Goal: Information Seeking & Learning: Learn about a topic

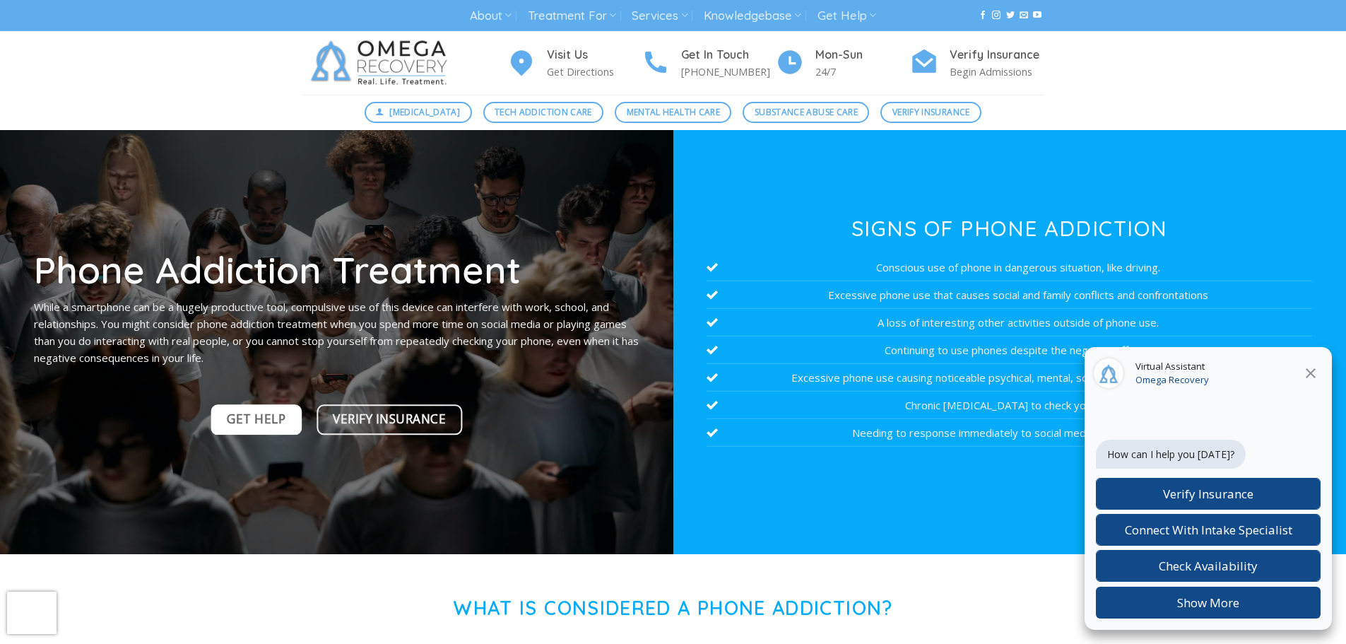
click at [242, 421] on span "Get Help" at bounding box center [256, 419] width 59 height 20
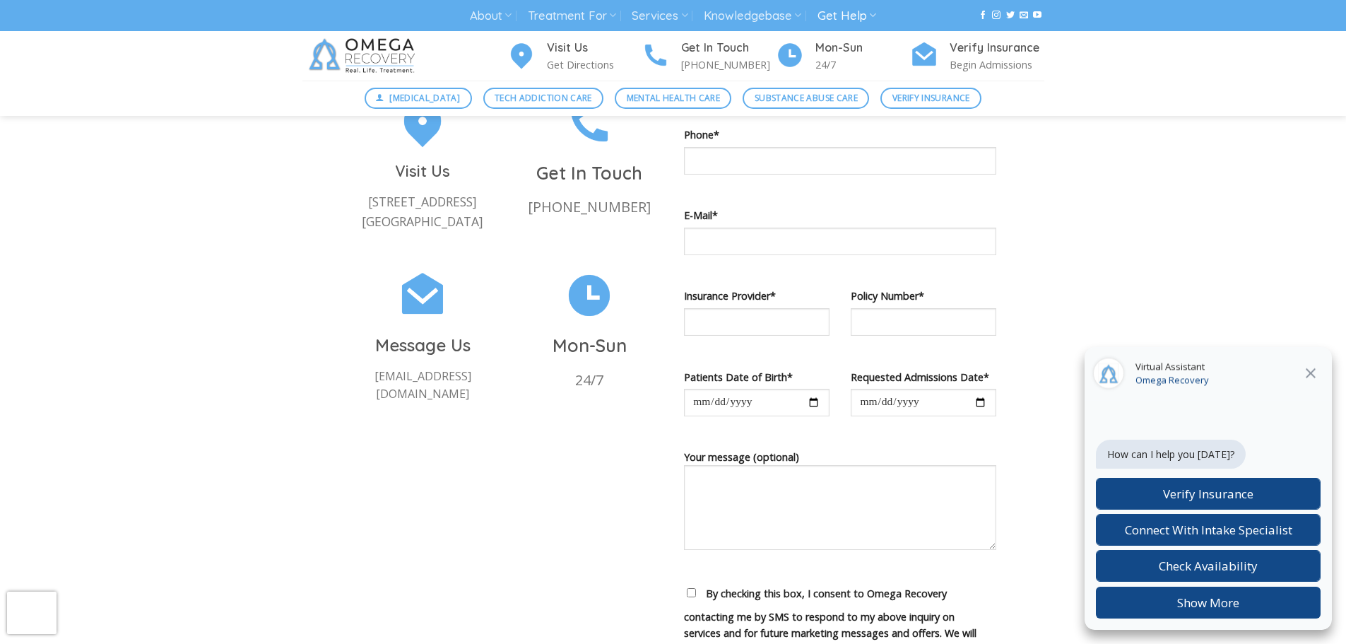
scroll to position [565, 0]
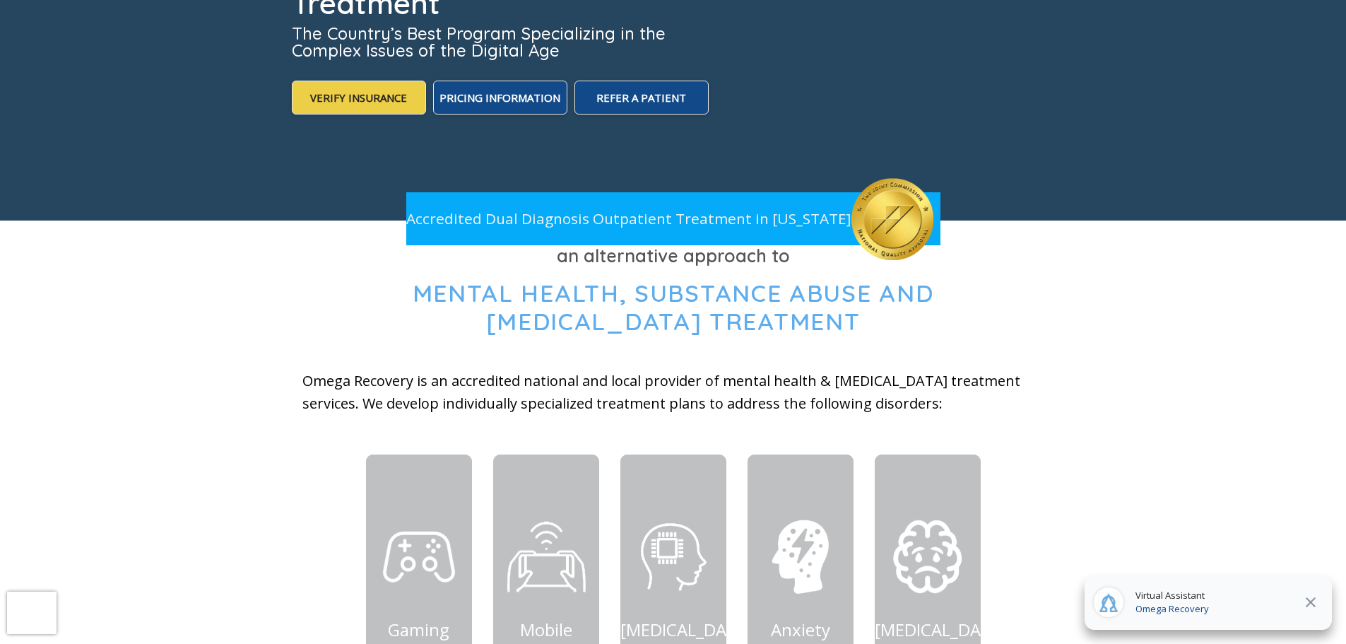
scroll to position [424, 0]
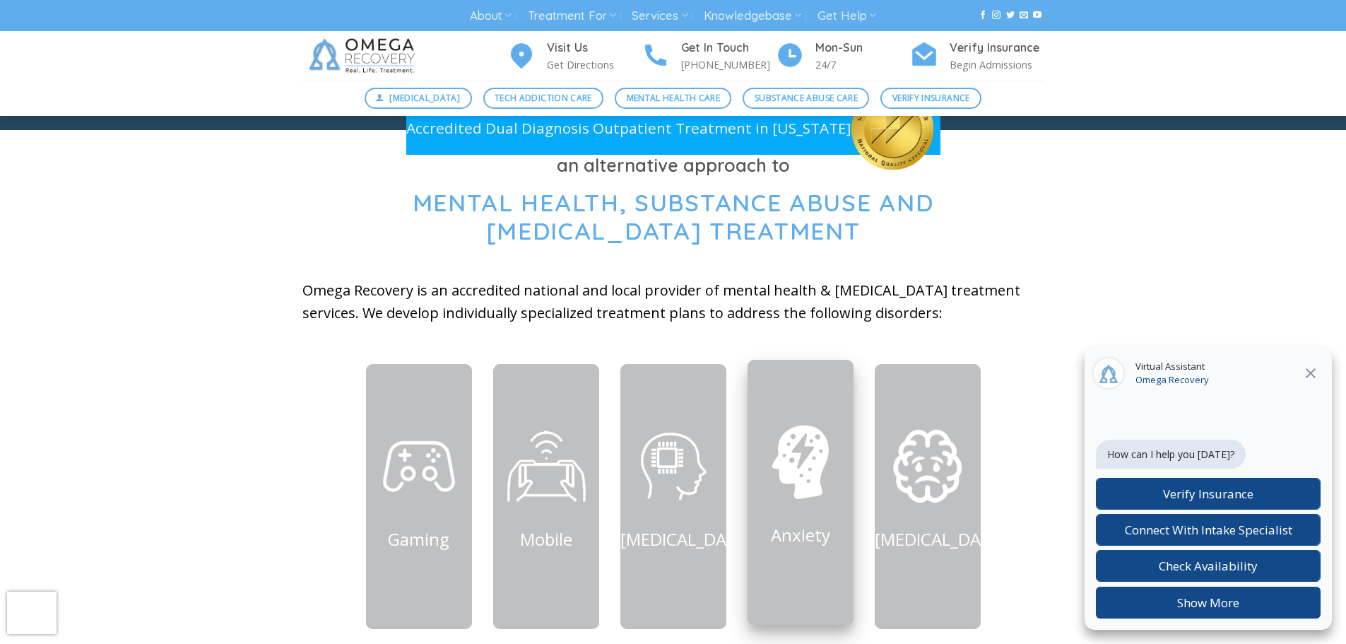
click at [828, 437] on img at bounding box center [800, 461] width 85 height 85
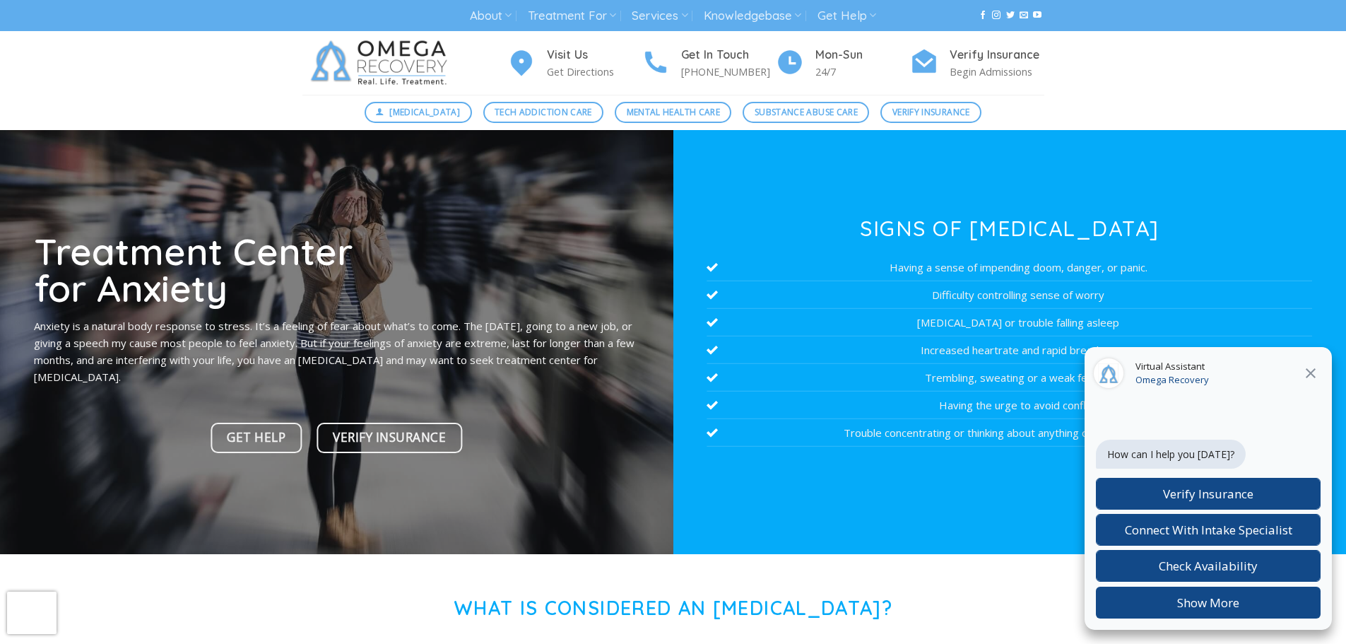
click at [1320, 365] on button at bounding box center [1310, 373] width 25 height 18
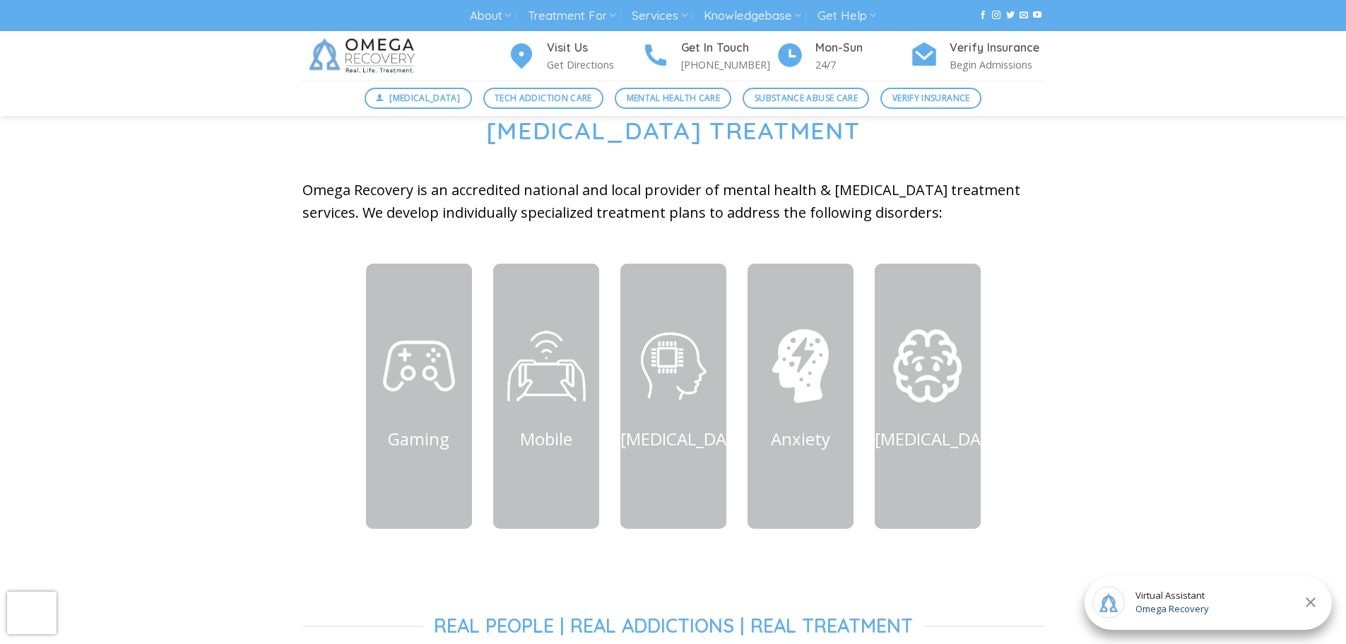
scroll to position [565, 0]
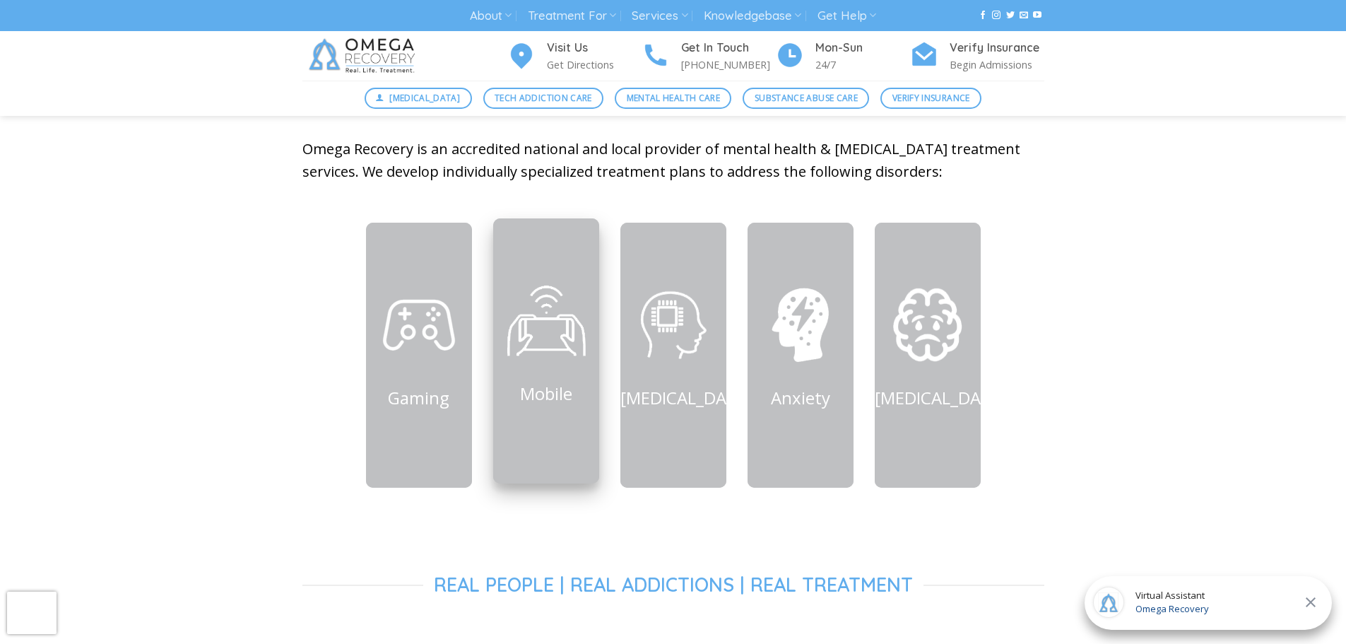
click at [552, 322] on img at bounding box center [546, 320] width 85 height 85
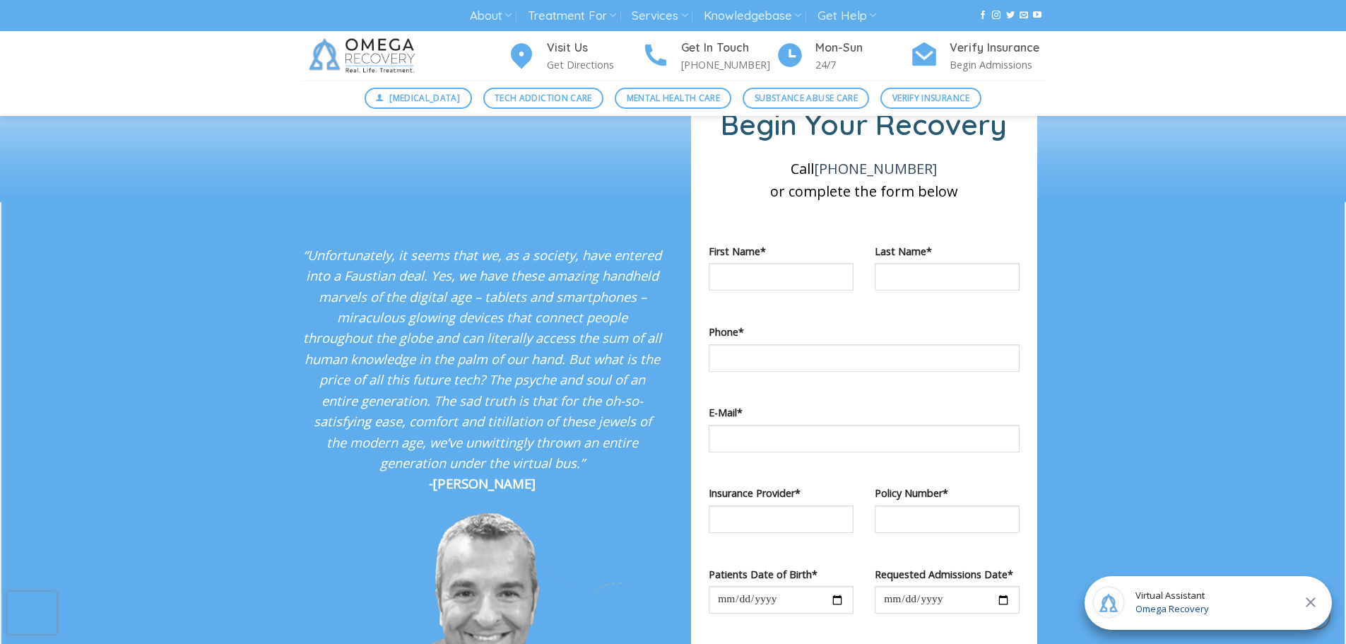
scroll to position [1272, 0]
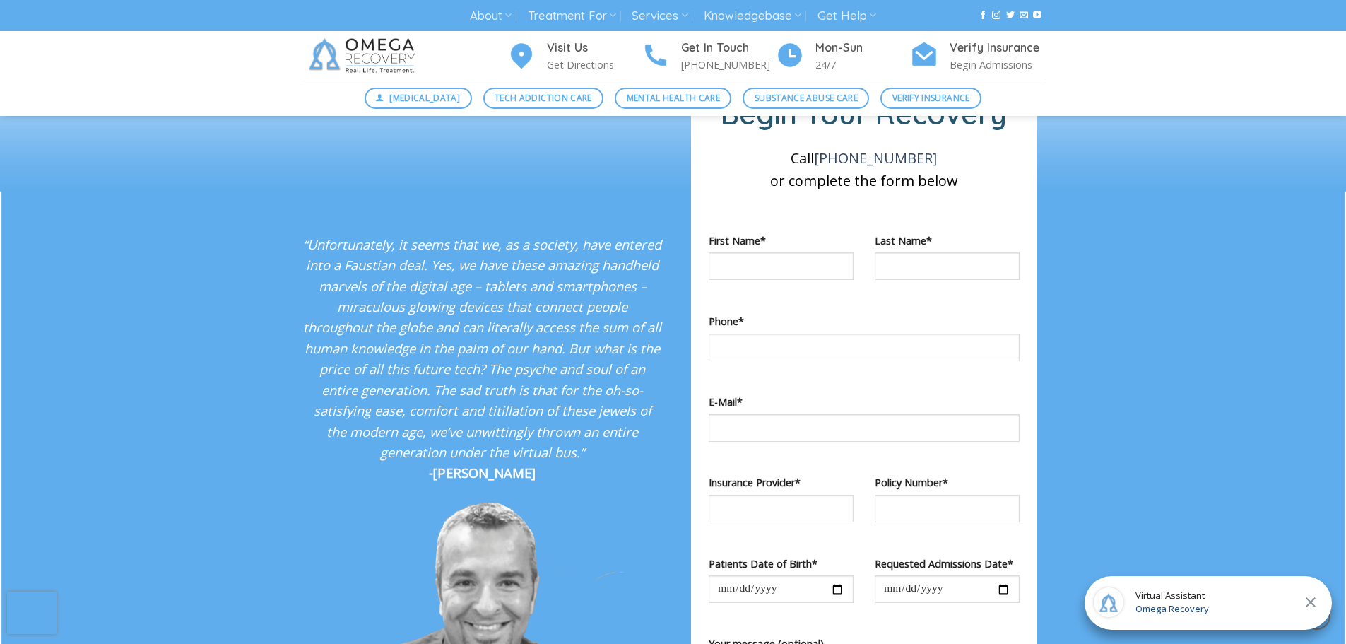
click at [510, 353] on em "“Unfortunately, it seems that we, as a society, have entered into a Faustian de…" at bounding box center [482, 347] width 358 height 225
